Goal: Information Seeking & Learning: Learn about a topic

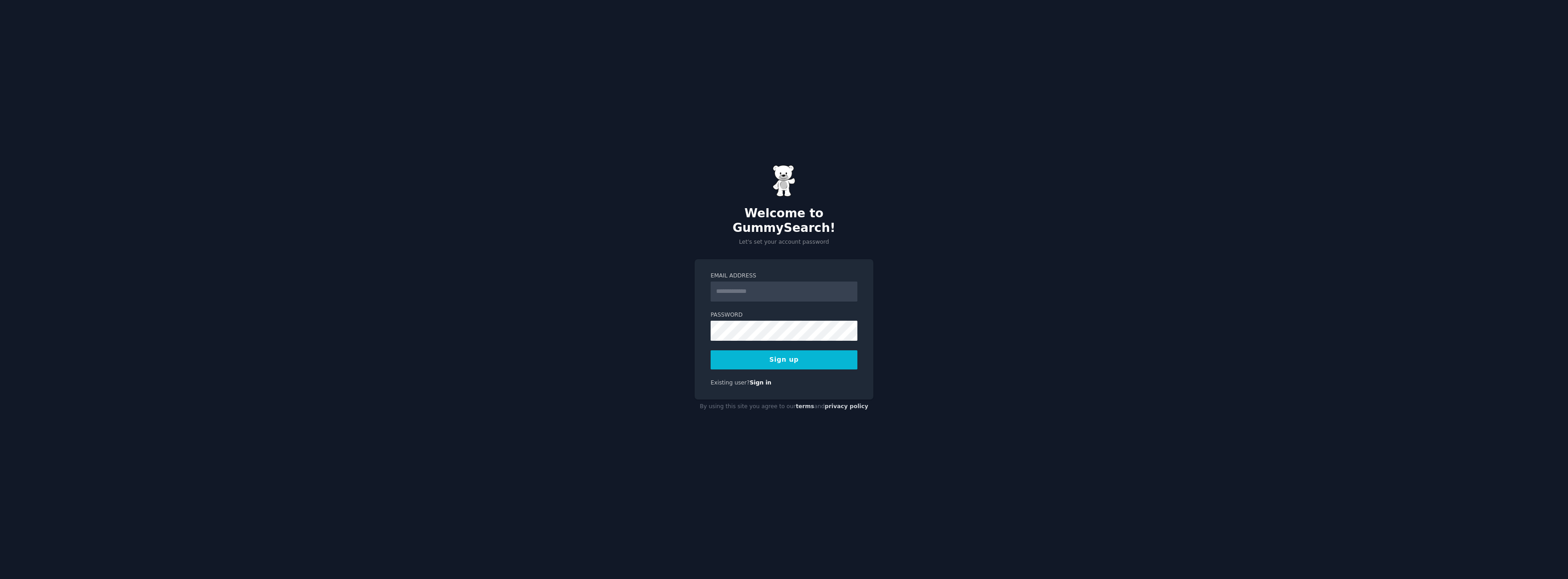
click at [765, 282] on input "Email Address" at bounding box center [784, 291] width 146 height 20
type input "**********"
click at [784, 354] on button "Sign up" at bounding box center [784, 360] width 146 height 19
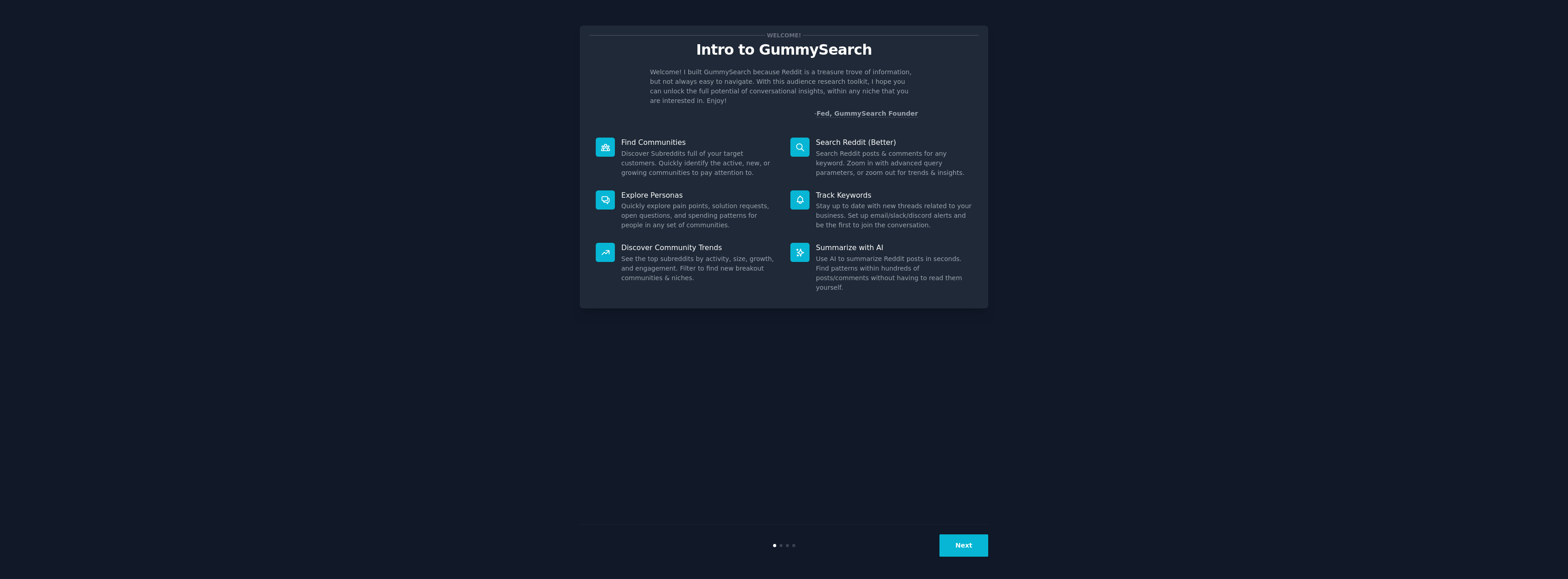
click at [964, 543] on button "Next" at bounding box center [964, 545] width 49 height 22
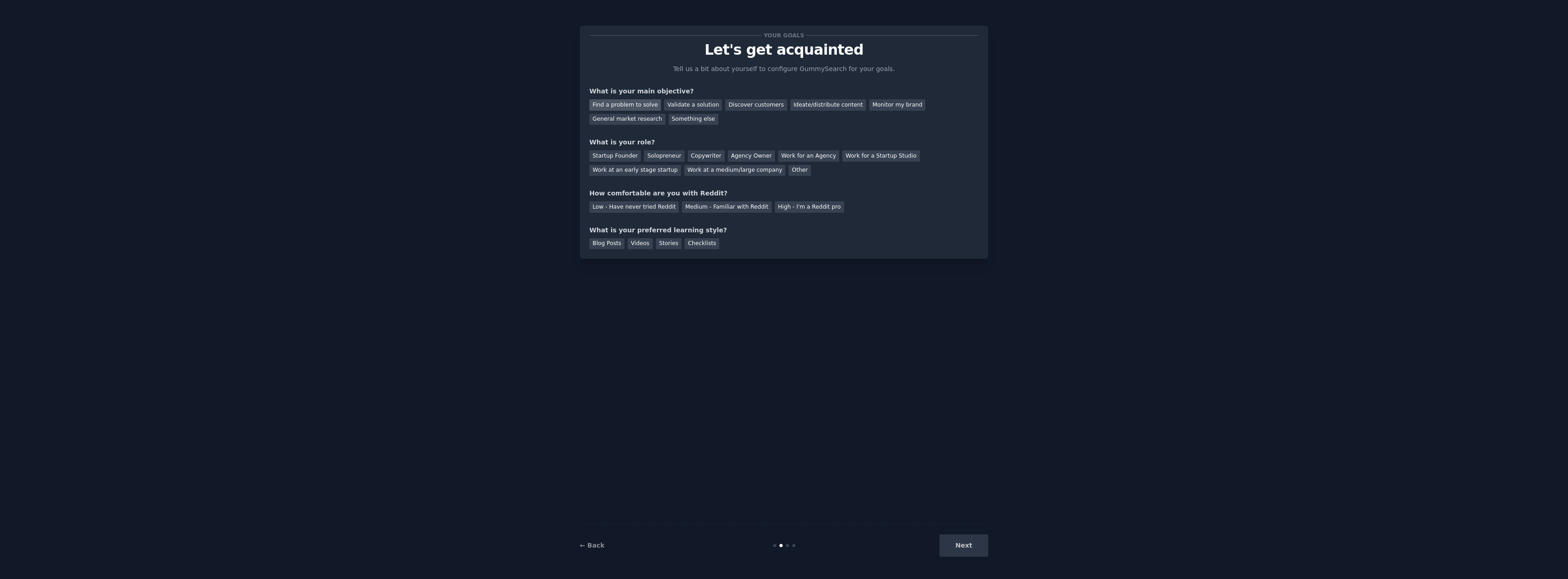
click at [627, 103] on div "Find a problem to solve" at bounding box center [624, 104] width 71 height 11
click at [681, 104] on div "Validate a solution" at bounding box center [692, 104] width 58 height 11
click at [626, 106] on div "Find a problem to solve" at bounding box center [624, 104] width 71 height 11
click at [606, 154] on div "Startup Founder" at bounding box center [615, 156] width 52 height 11
click at [638, 206] on div "Low - Have never tried Reddit" at bounding box center [634, 206] width 90 height 11
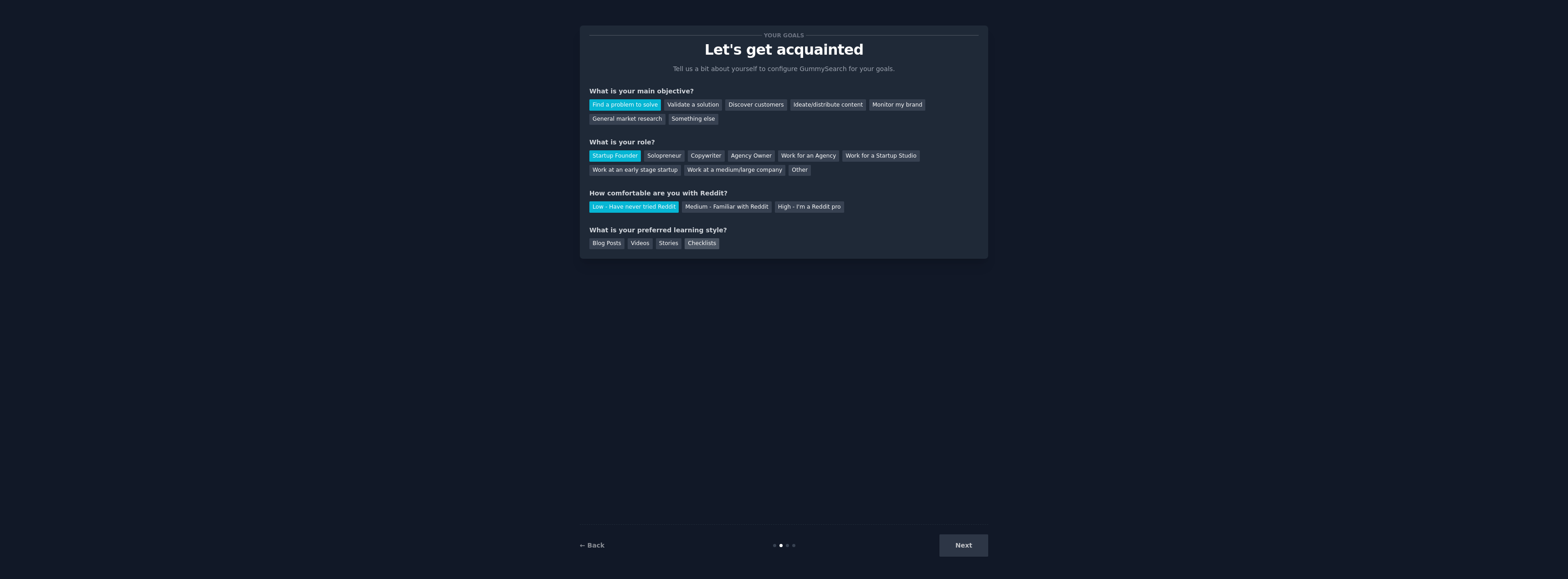
click at [689, 243] on div "Checklists" at bounding box center [702, 243] width 34 height 11
click at [966, 539] on button "Next" at bounding box center [964, 545] width 49 height 22
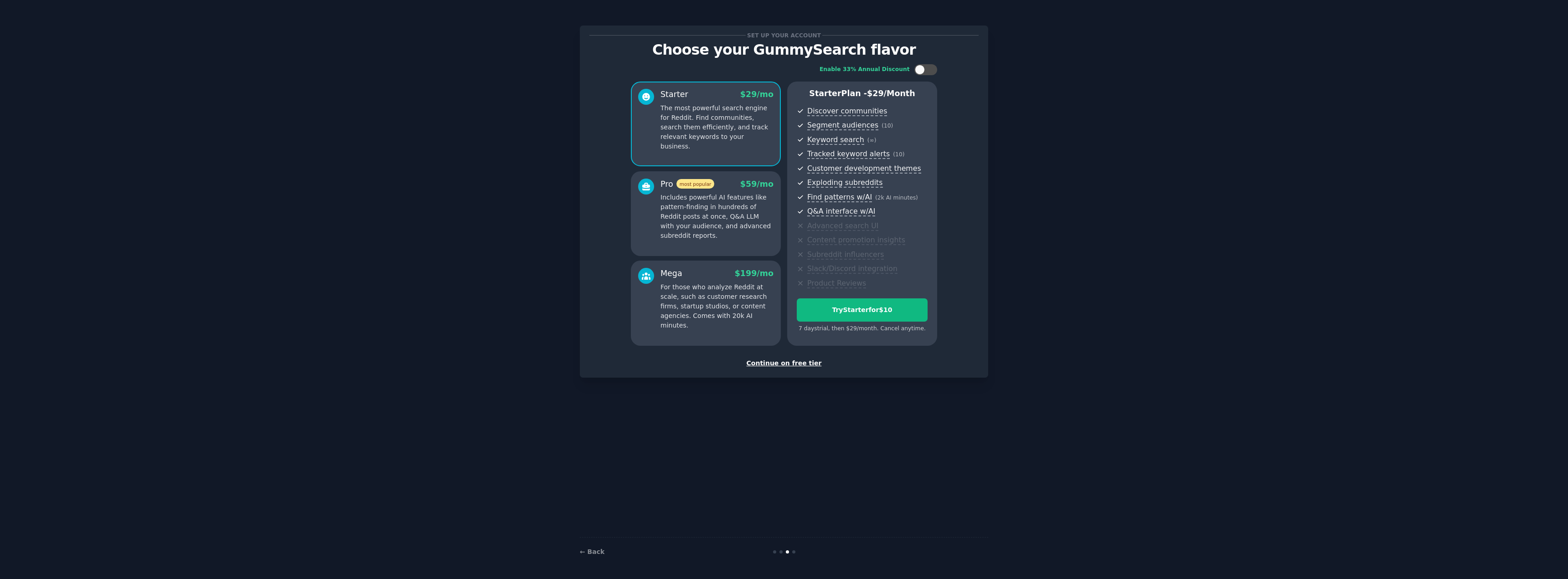
click at [798, 364] on div "Continue on free tier" at bounding box center [784, 363] width 389 height 9
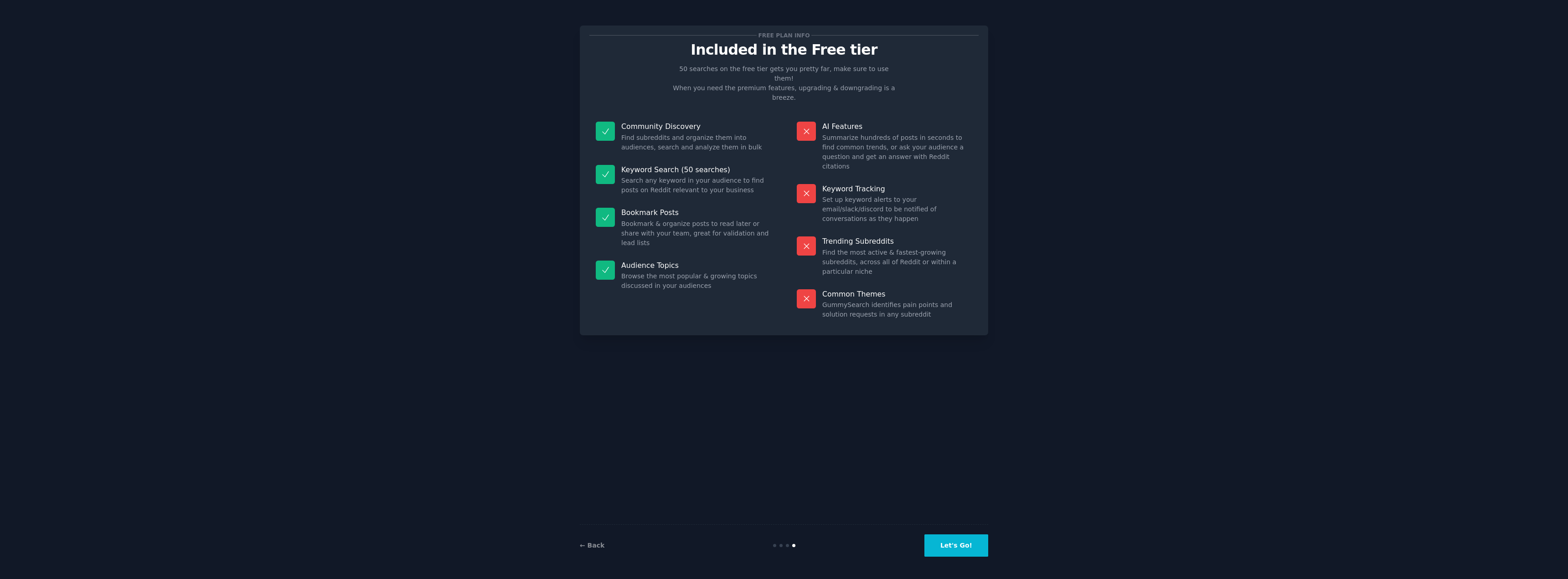
click at [964, 542] on button "Let's Go!" at bounding box center [956, 545] width 64 height 22
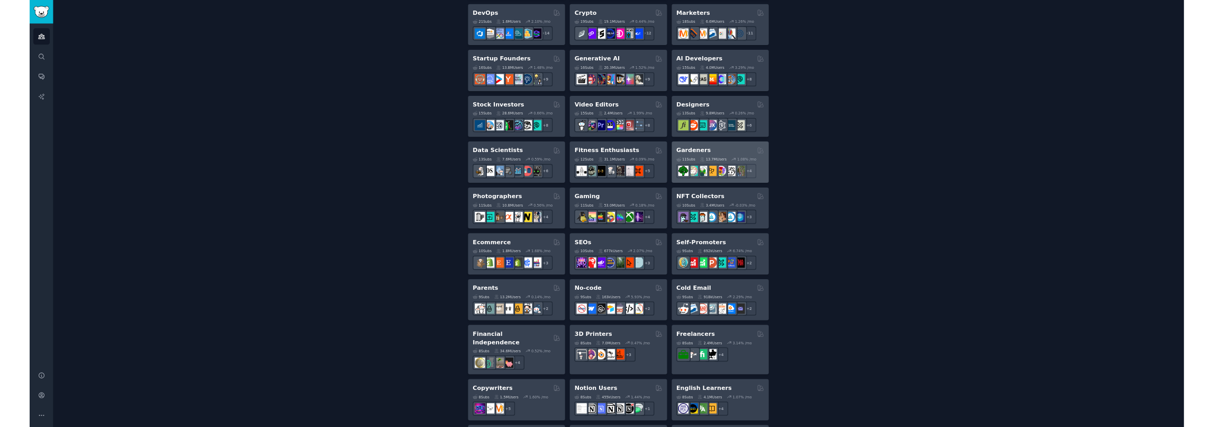
scroll to position [265, 0]
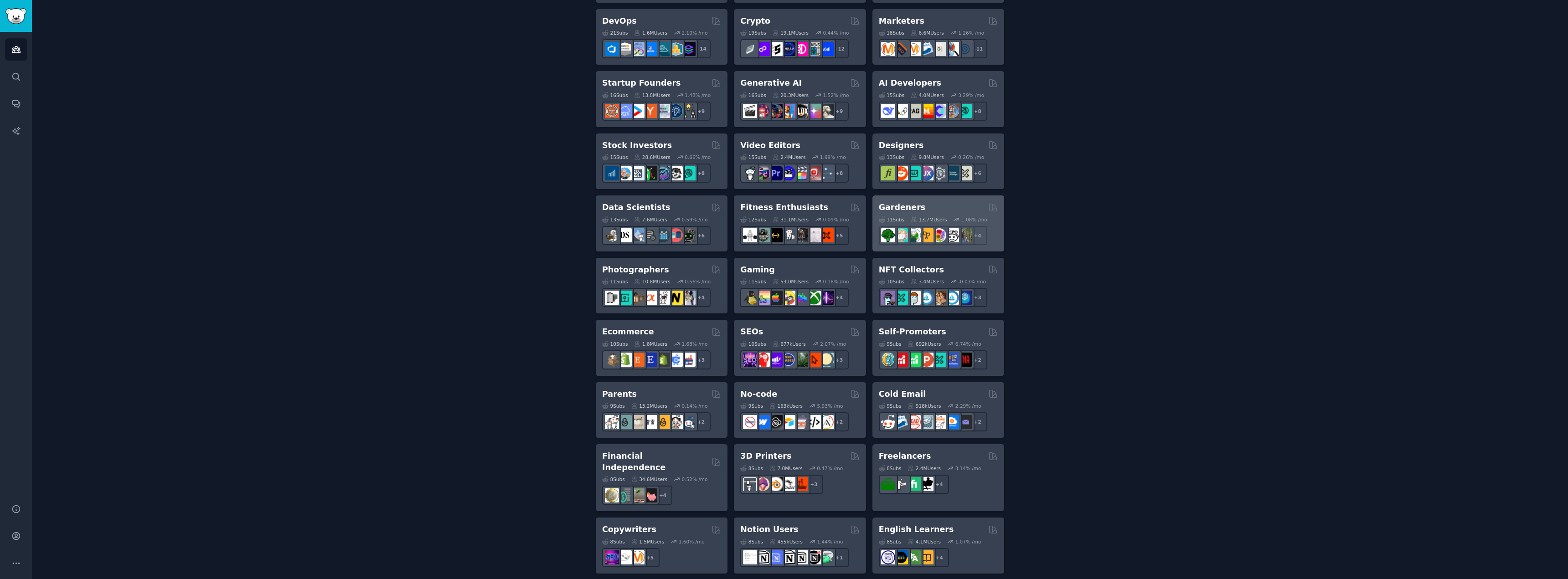
click at [907, 212] on h2 "Gardeners" at bounding box center [902, 206] width 47 height 11
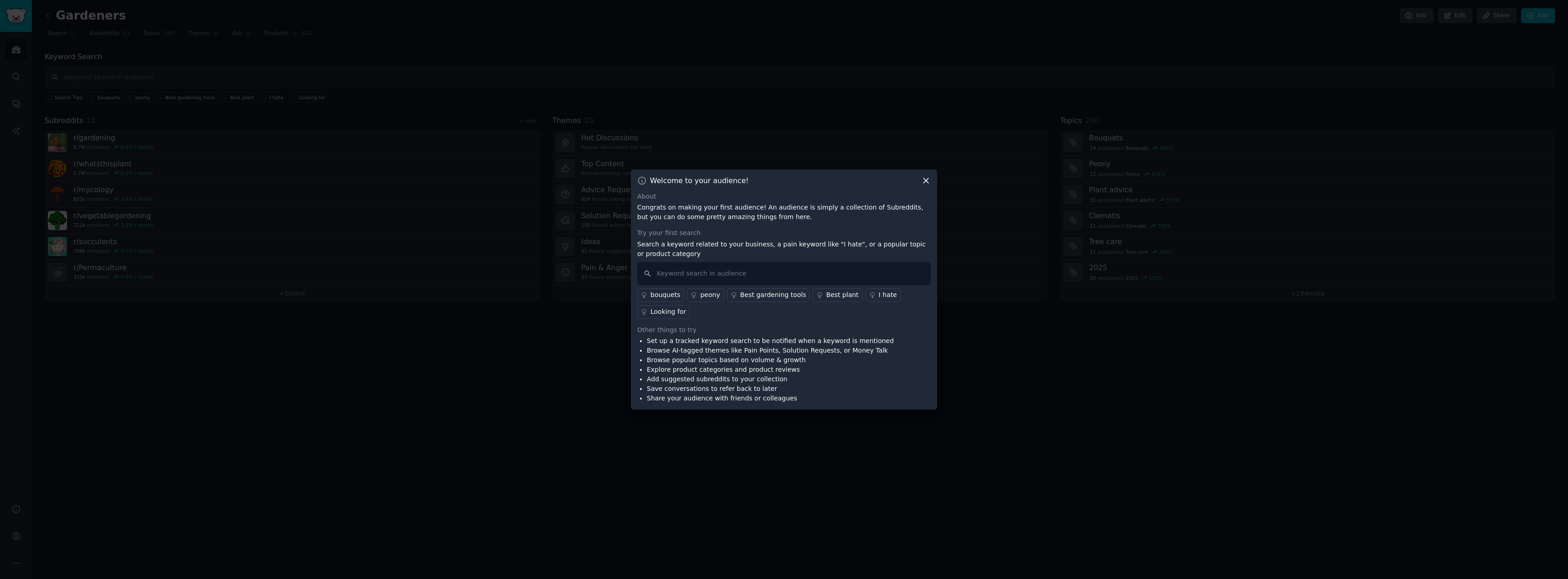
click at [927, 180] on icon at bounding box center [926, 181] width 5 height 5
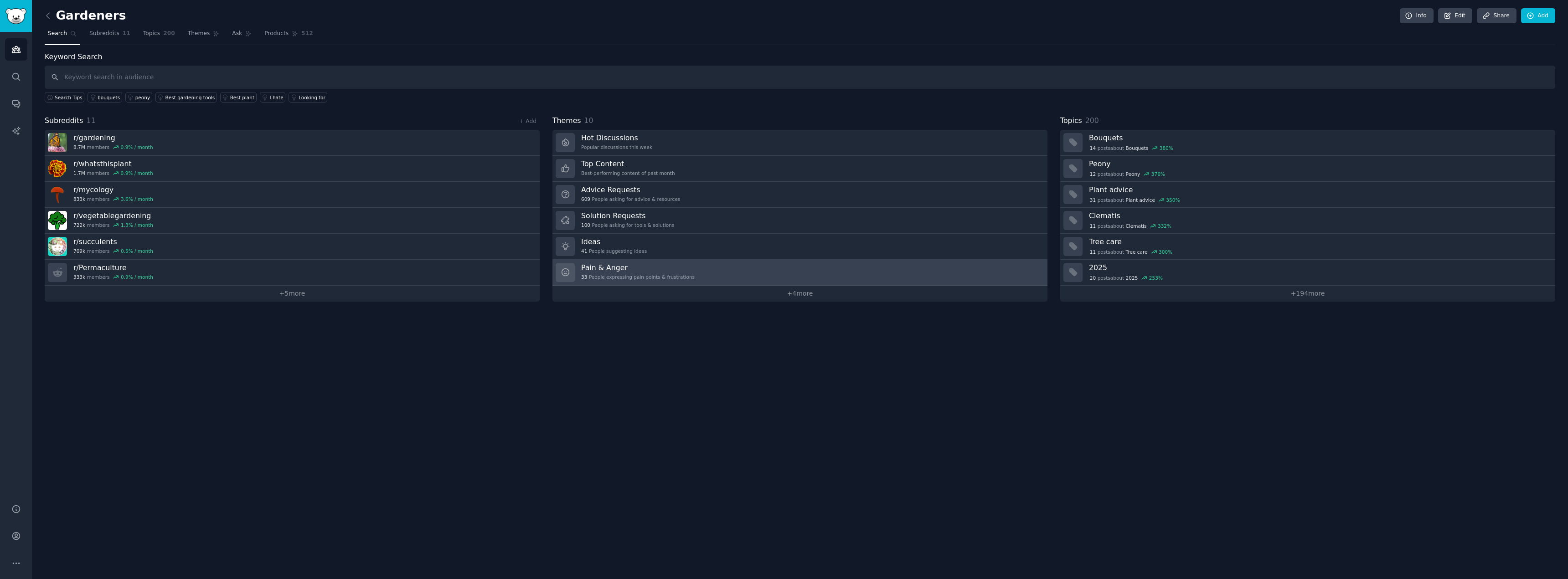
click at [647, 274] on div "33 People expressing pain points & frustrations" at bounding box center [638, 276] width 114 height 6
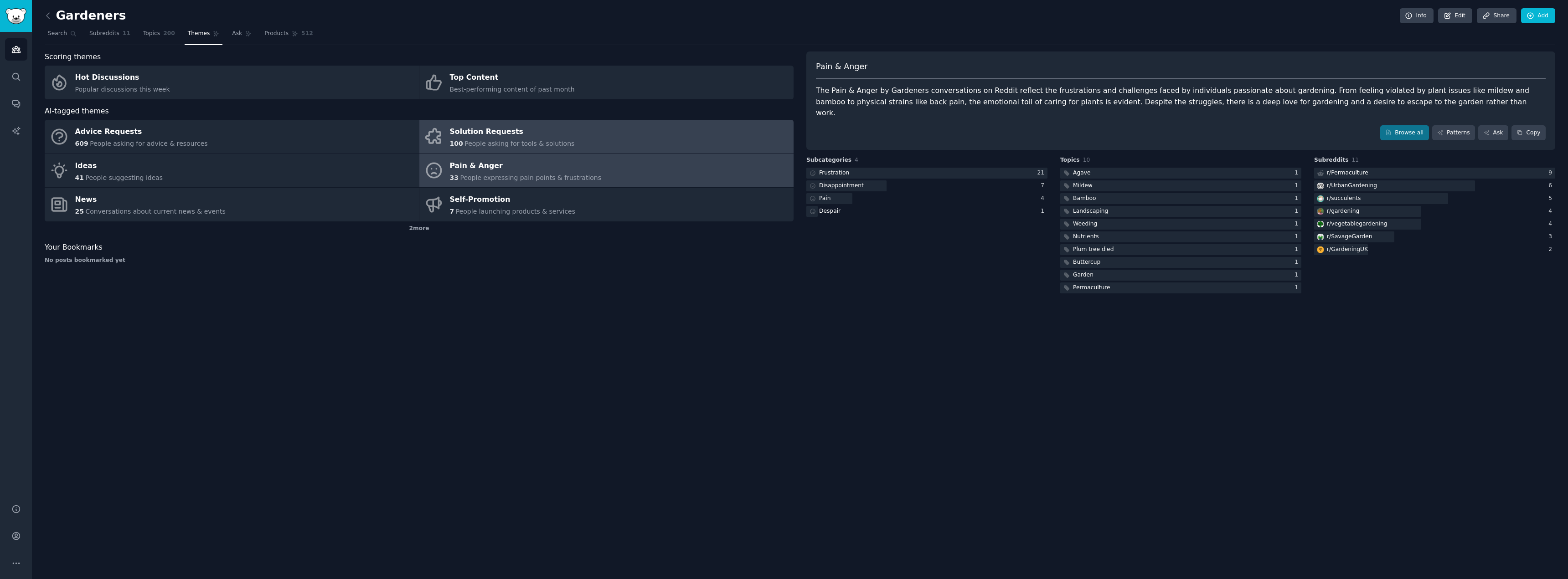
click at [502, 139] on div "Solution Requests" at bounding box center [511, 132] width 125 height 15
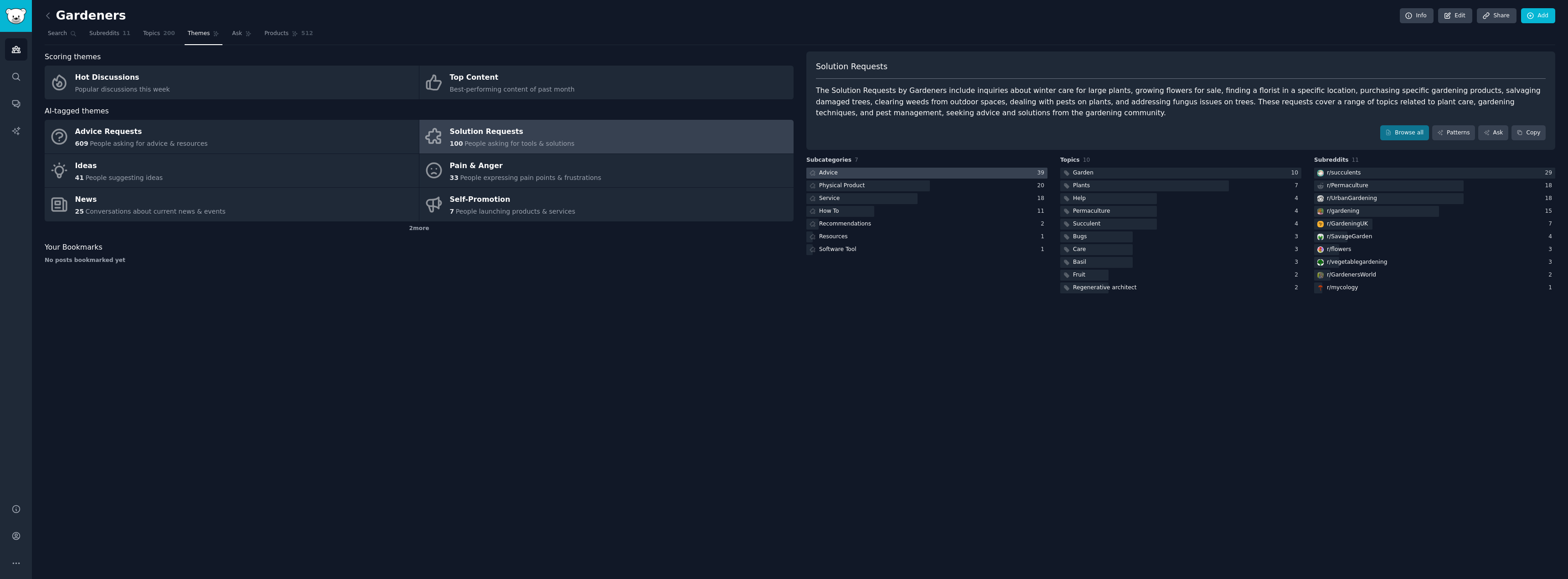
click at [846, 175] on div at bounding box center [927, 173] width 241 height 11
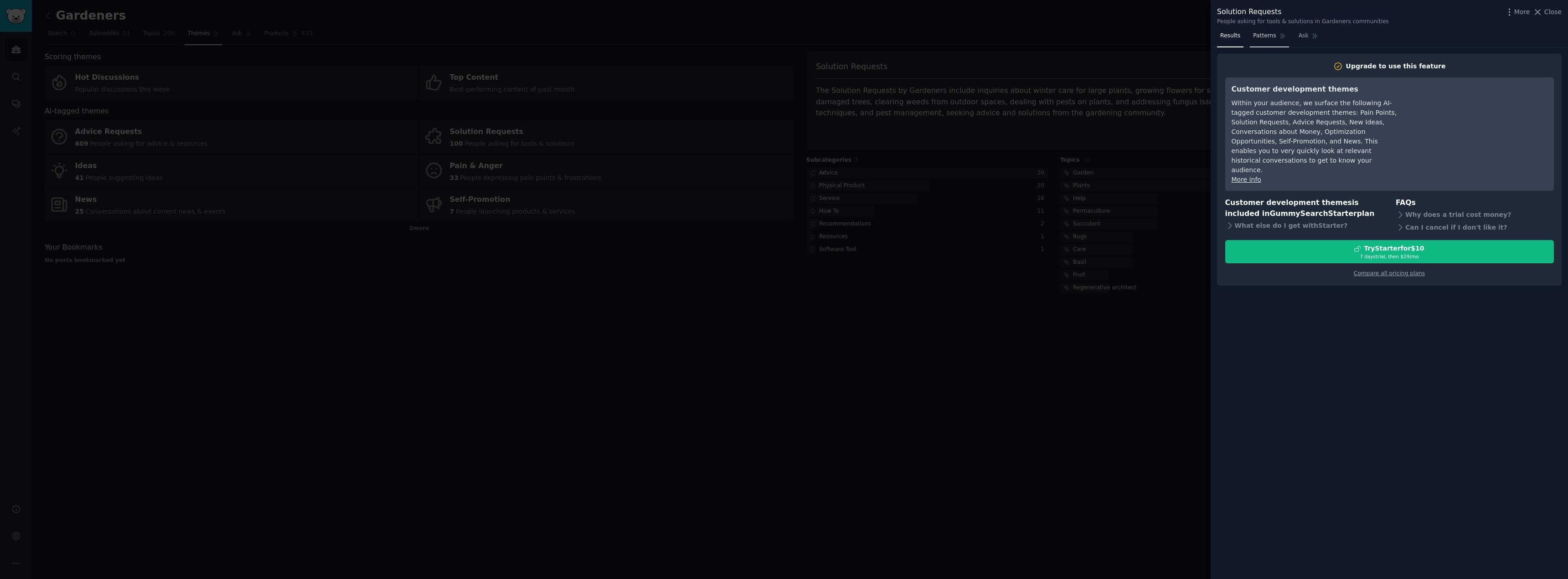
click at [1266, 34] on span "Patterns" at bounding box center [1264, 36] width 22 height 9
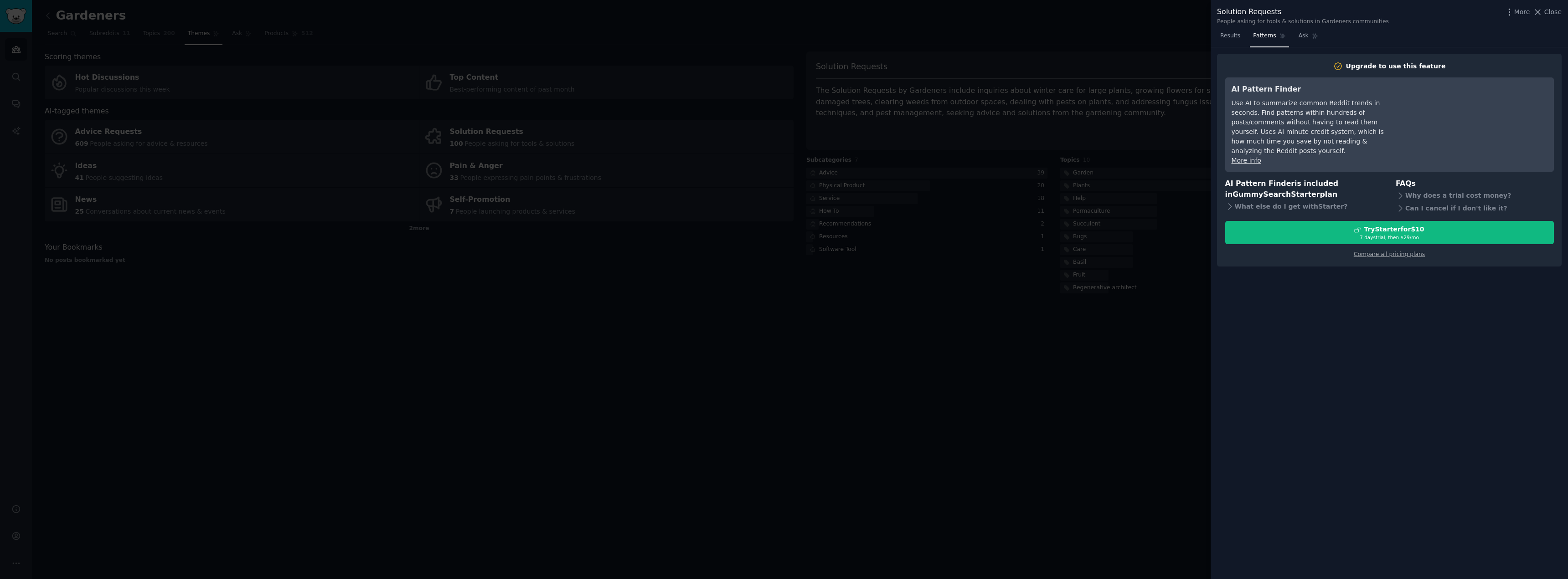
click at [937, 275] on div at bounding box center [784, 289] width 1568 height 579
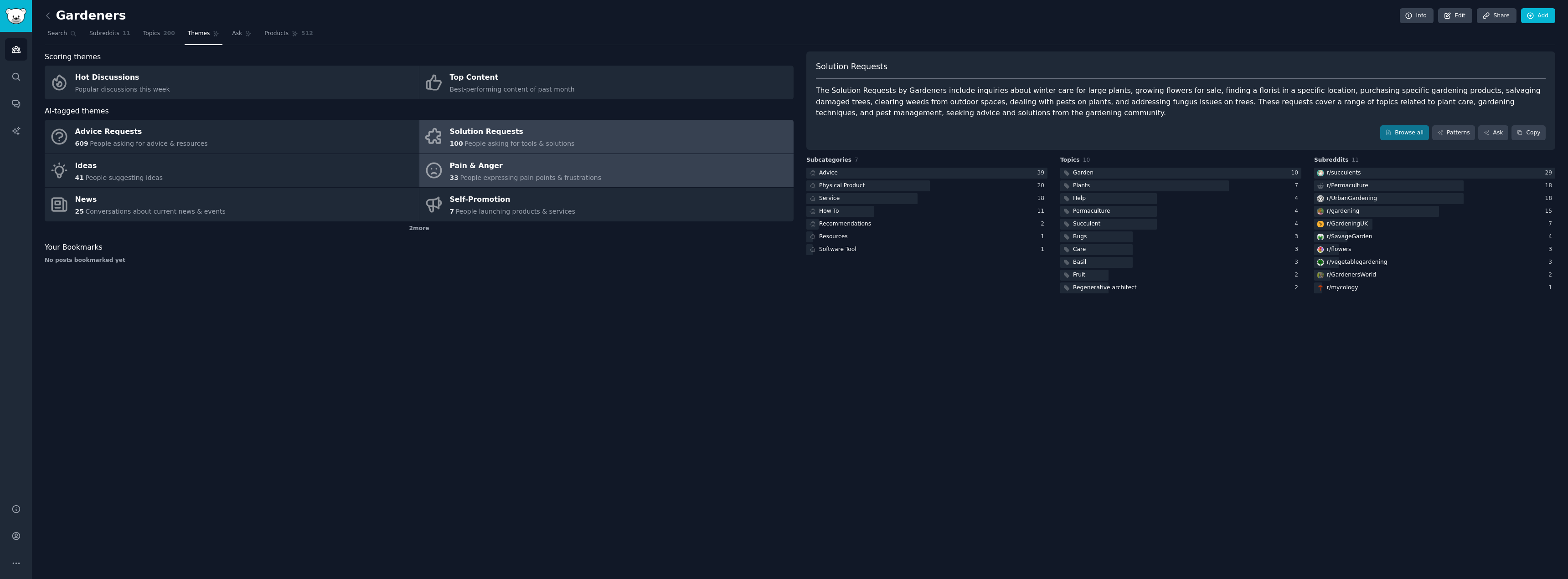
click at [501, 177] on span "People expressing pain points & frustrations" at bounding box center [530, 177] width 141 height 7
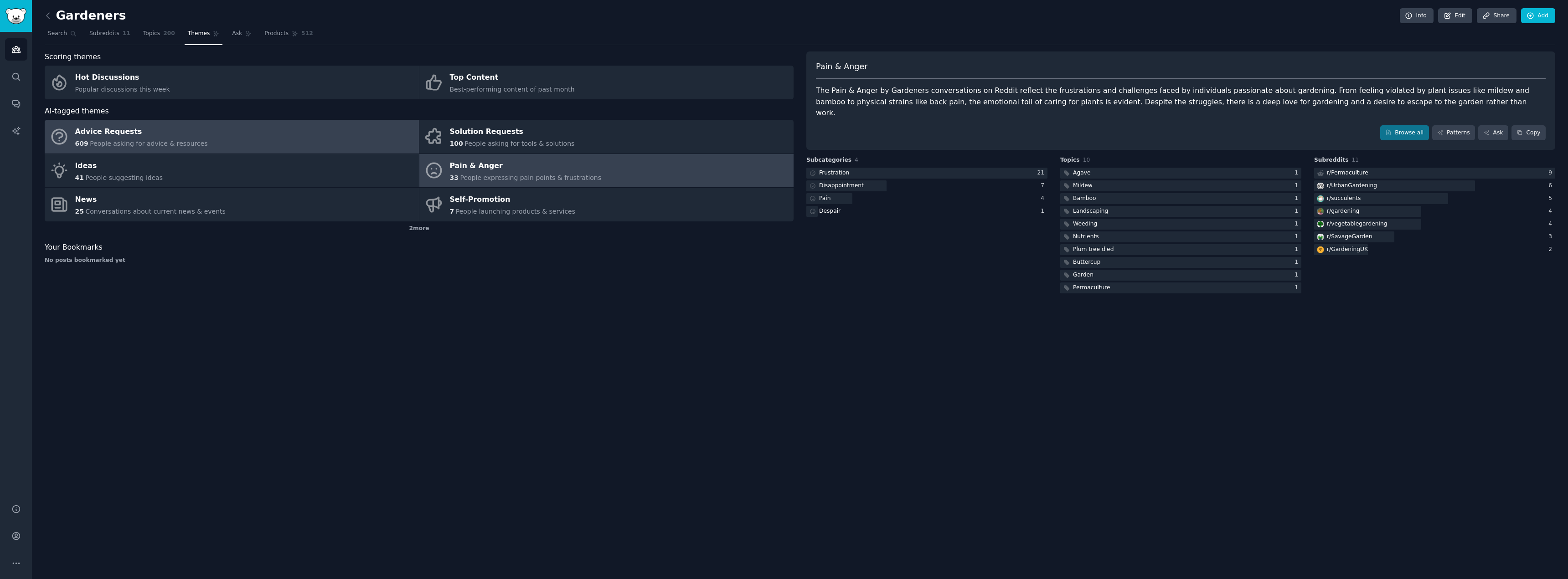
click at [133, 141] on span "People asking for advice & resources" at bounding box center [148, 143] width 118 height 7
